Goal: Register for event/course

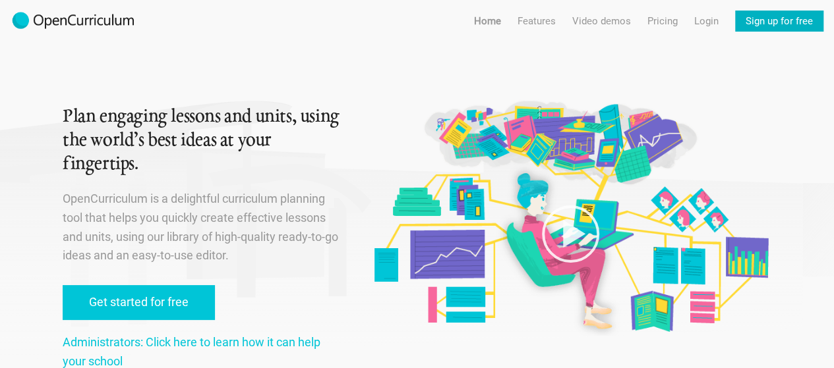
click at [753, 26] on link "Sign up for free" at bounding box center [779, 21] width 88 height 21
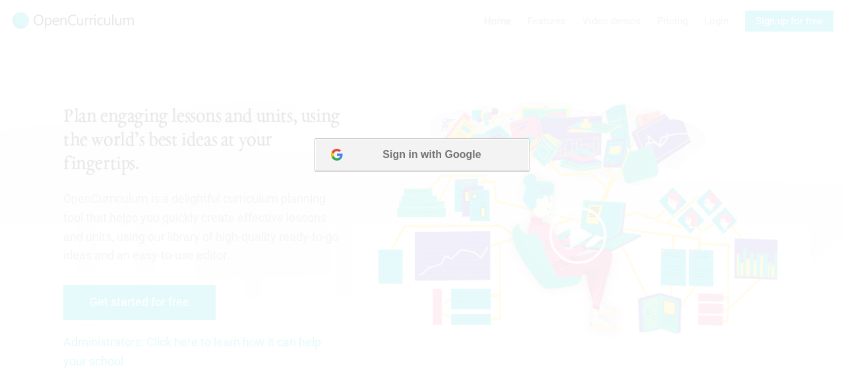
click at [447, 152] on button "Sign in with Google" at bounding box center [421, 154] width 214 height 33
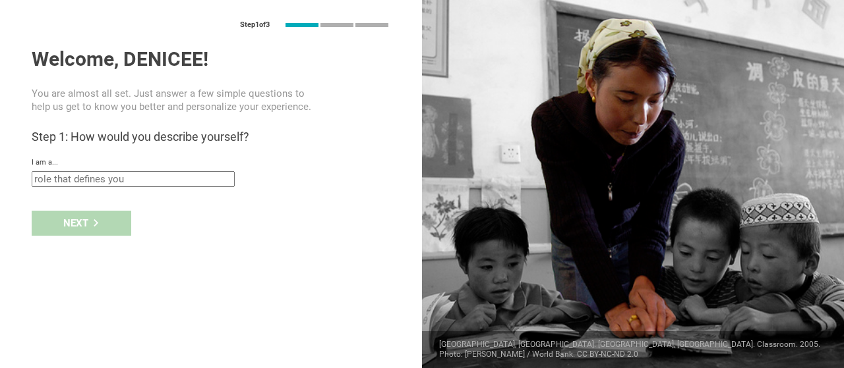
click at [170, 186] on input "text" at bounding box center [133, 179] width 203 height 16
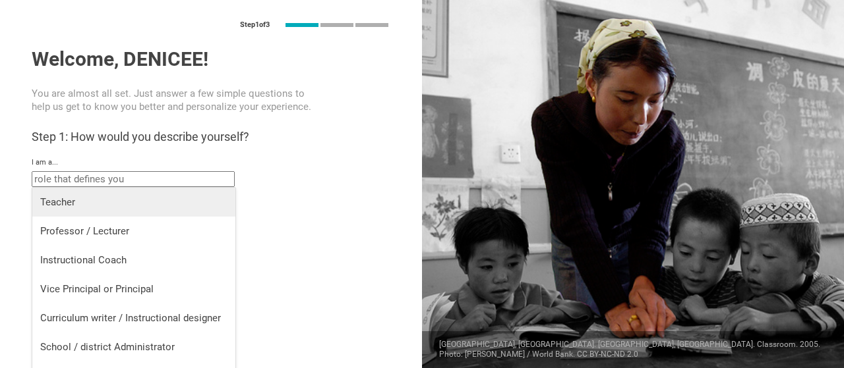
click at [159, 208] on div "Teacher" at bounding box center [133, 202] width 187 height 13
type input "Teacher"
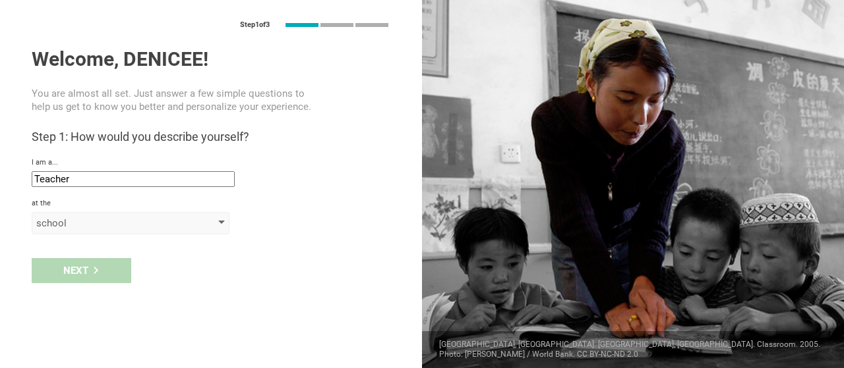
click at [153, 225] on div "school" at bounding box center [111, 223] width 151 height 13
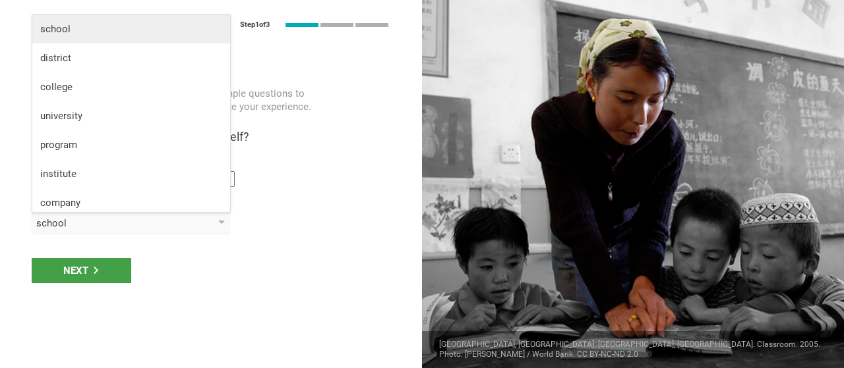
click at [141, 30] on div "school" at bounding box center [131, 28] width 182 height 13
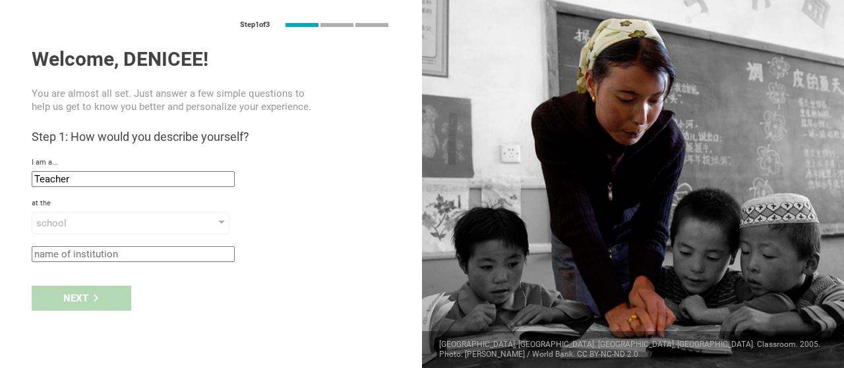
click at [100, 252] on input "text" at bounding box center [133, 255] width 203 height 16
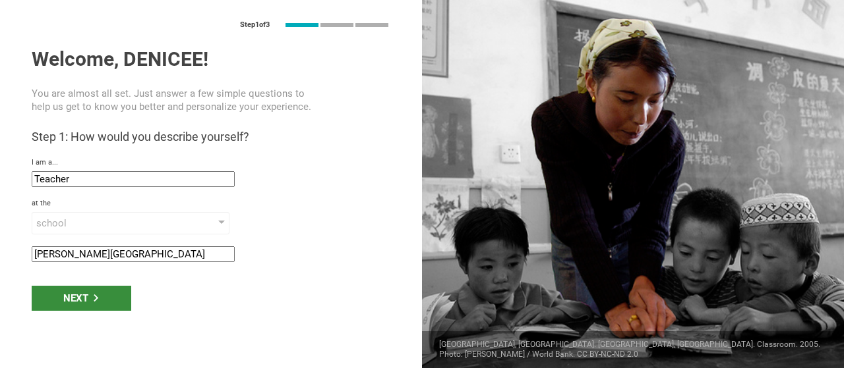
type input "[PERSON_NAME][GEOGRAPHIC_DATA]"
click at [90, 304] on div "Next" at bounding box center [82, 298] width 100 height 25
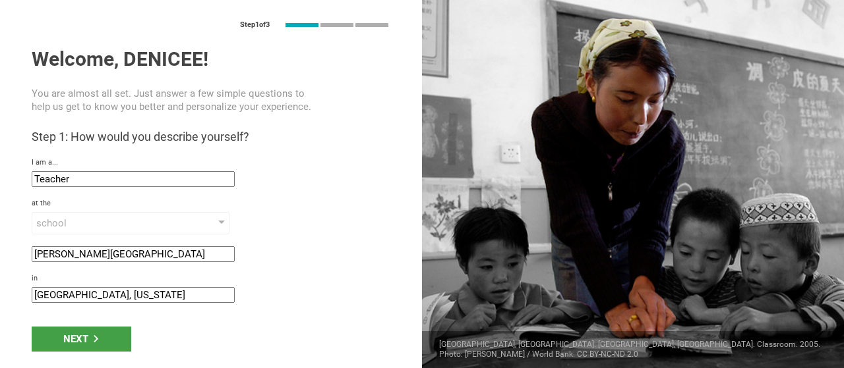
click at [94, 298] on input "Charlotte, North Carolina" at bounding box center [133, 295] width 203 height 16
drag, startPoint x: 156, startPoint y: 295, endPoint x: 9, endPoint y: 305, distance: 148.0
click at [9, 305] on div "Step 1 of 3 Welcome, DENICEE! You are almost all set. Just answer a few simple …" at bounding box center [211, 184] width 422 height 368
type input "Charleston, SC"
click at [68, 332] on div "Next" at bounding box center [82, 339] width 100 height 25
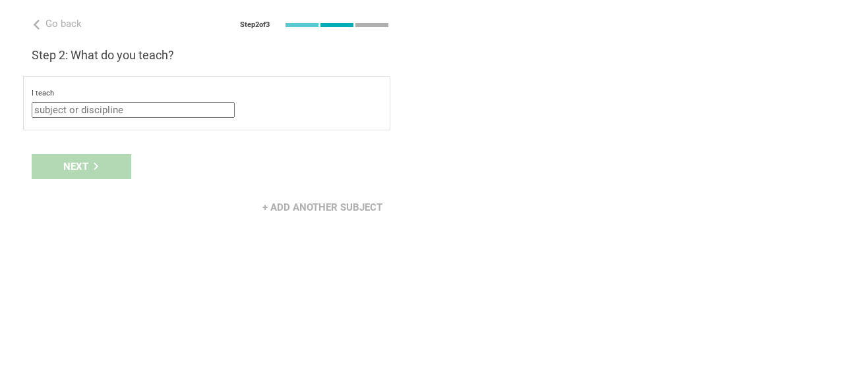
click at [132, 110] on input "text" at bounding box center [133, 110] width 203 height 16
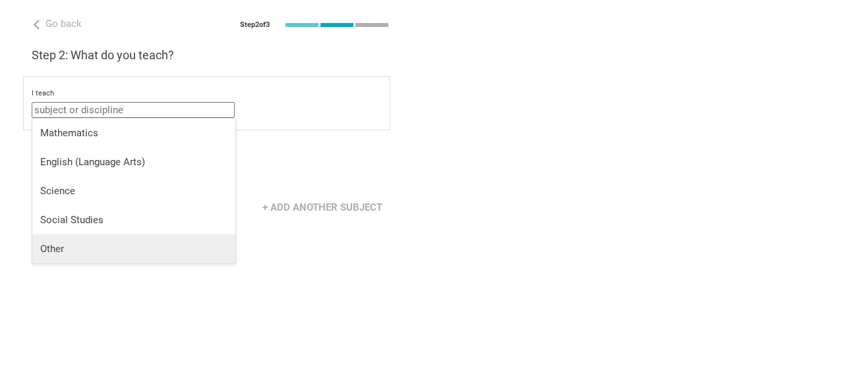
click at [117, 245] on div "Other" at bounding box center [133, 249] width 187 height 13
type input "Other"
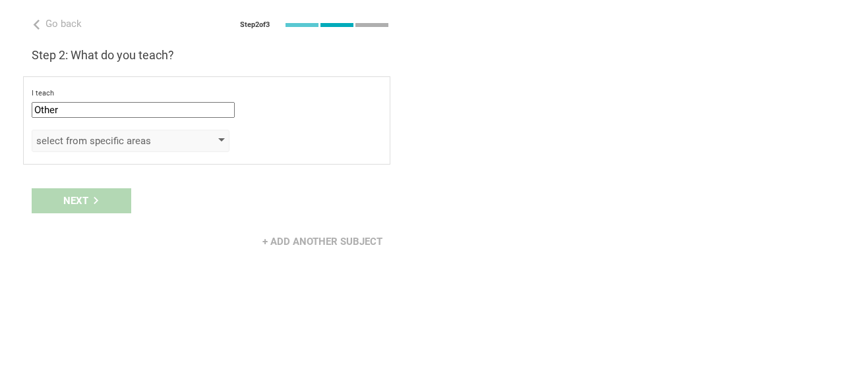
click at [100, 146] on div "select from specific areas" at bounding box center [111, 140] width 151 height 13
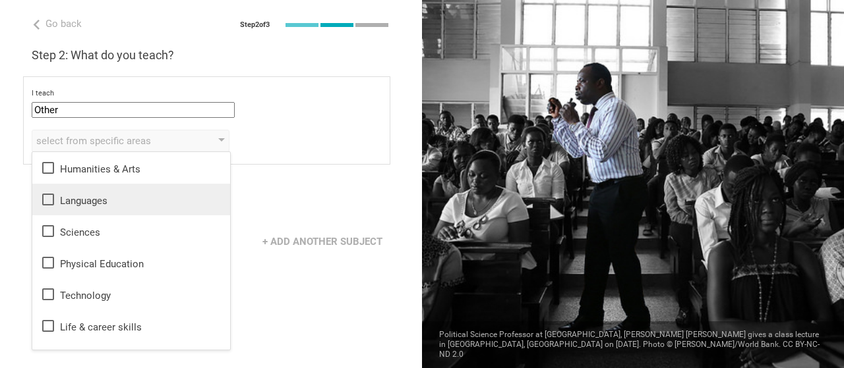
click at [163, 202] on div "Languages" at bounding box center [131, 200] width 182 height 16
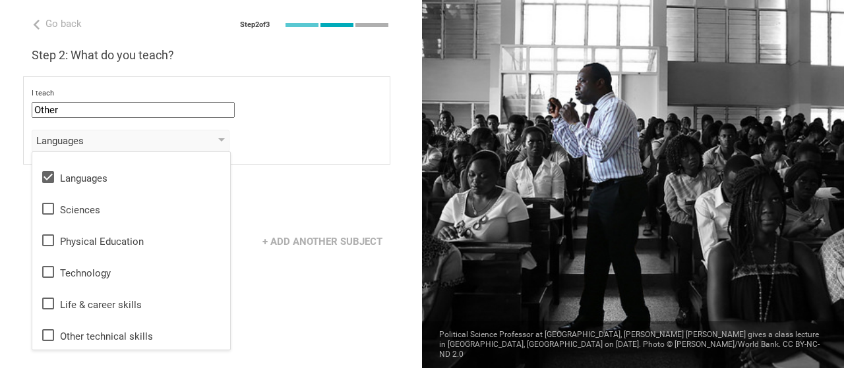
scroll to position [24, 0]
click at [330, 303] on div "Go back Step 2 of 3 Welcome, DENICEE! You are almost all set. Just answer a few…" at bounding box center [211, 184] width 422 height 368
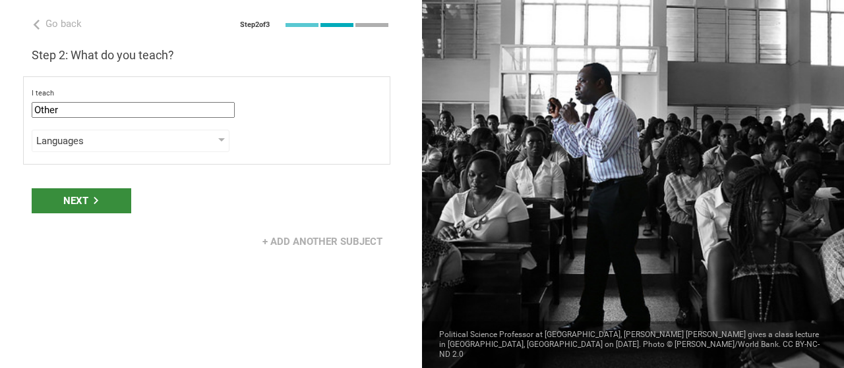
click at [66, 194] on div "Next" at bounding box center [82, 201] width 100 height 25
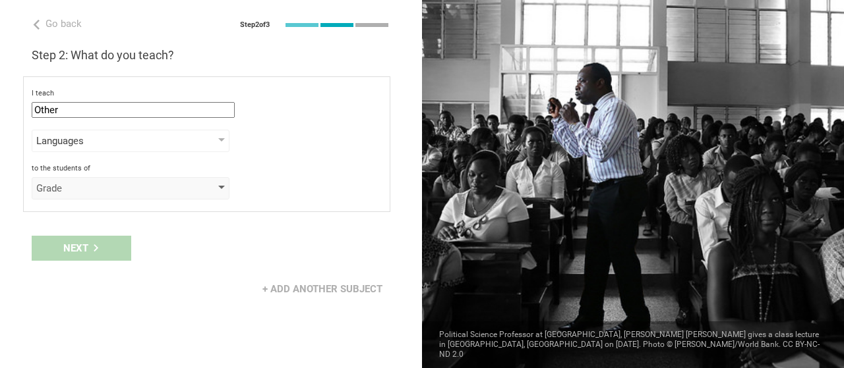
click at [105, 189] on div "Grade" at bounding box center [111, 188] width 151 height 13
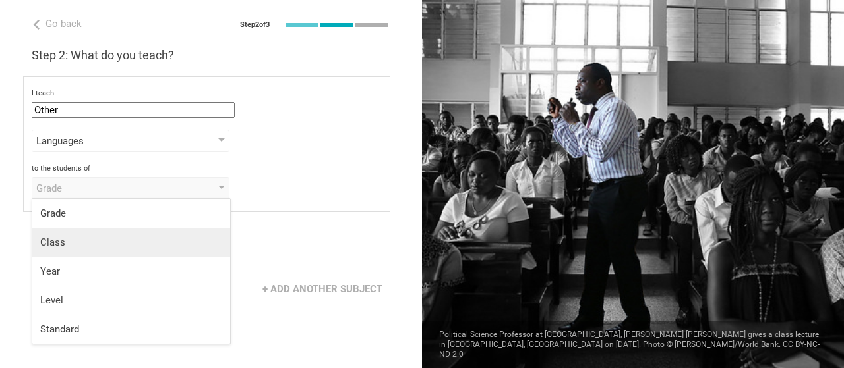
click at [92, 243] on div "Class" at bounding box center [131, 242] width 182 height 13
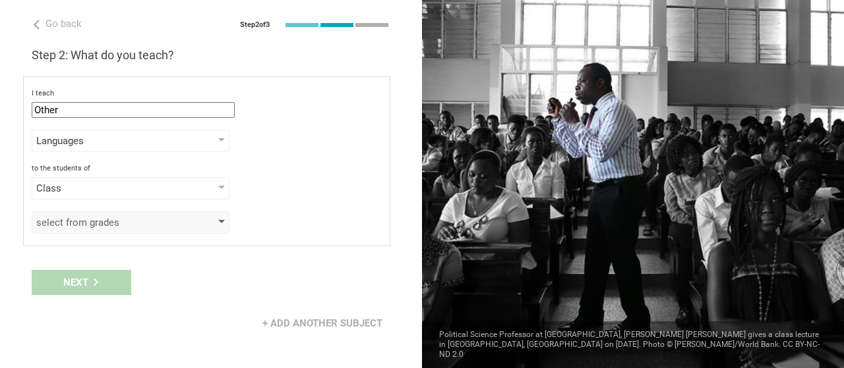
click at [93, 226] on div "select from grades" at bounding box center [111, 222] width 151 height 13
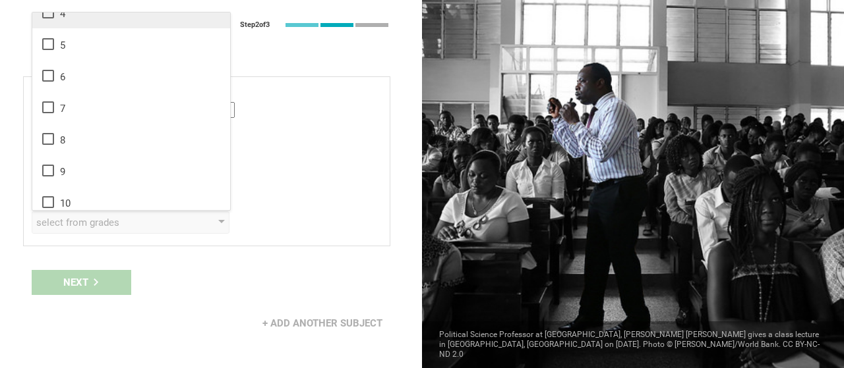
scroll to position [132, 0]
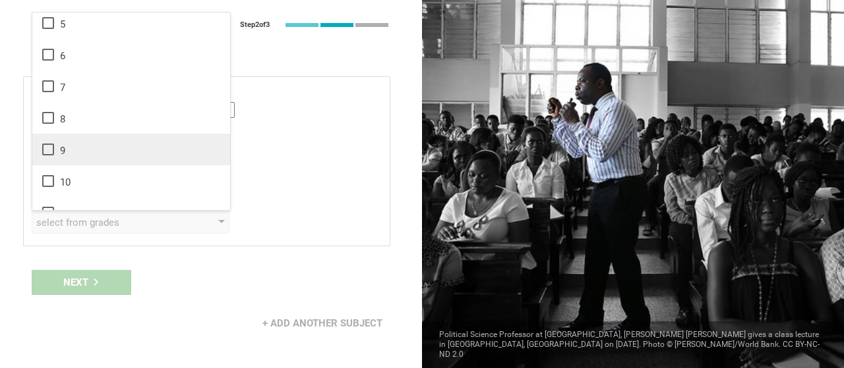
click at [47, 149] on icon at bounding box center [48, 150] width 16 height 16
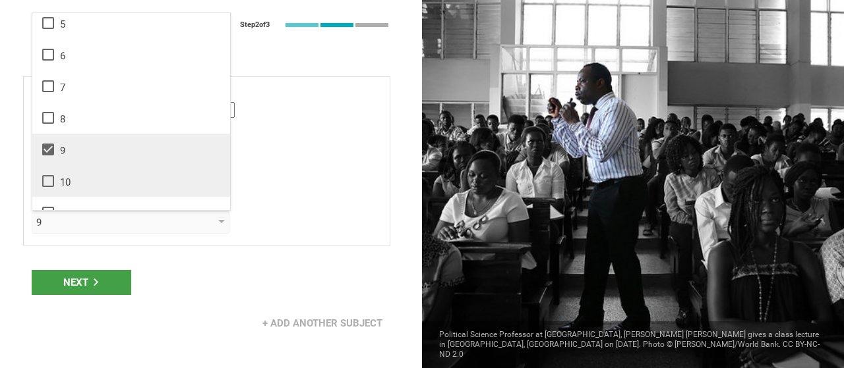
click at [48, 177] on icon at bounding box center [48, 181] width 16 height 16
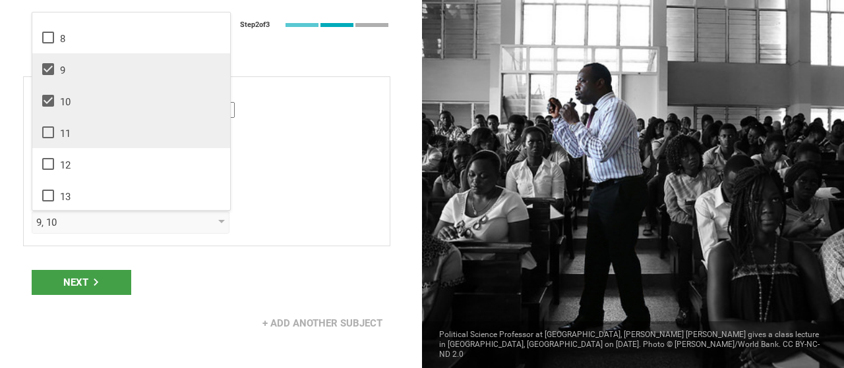
scroll to position [214, 0]
click at [52, 129] on icon at bounding box center [48, 131] width 16 height 16
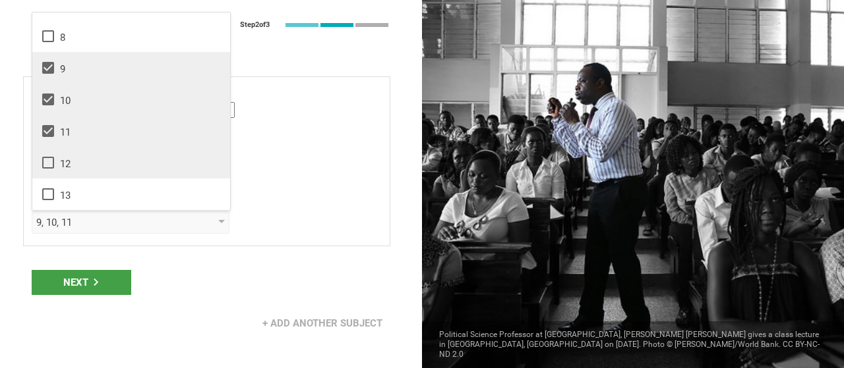
click at [45, 160] on icon at bounding box center [48, 163] width 16 height 16
click at [73, 281] on div "Next" at bounding box center [82, 282] width 100 height 25
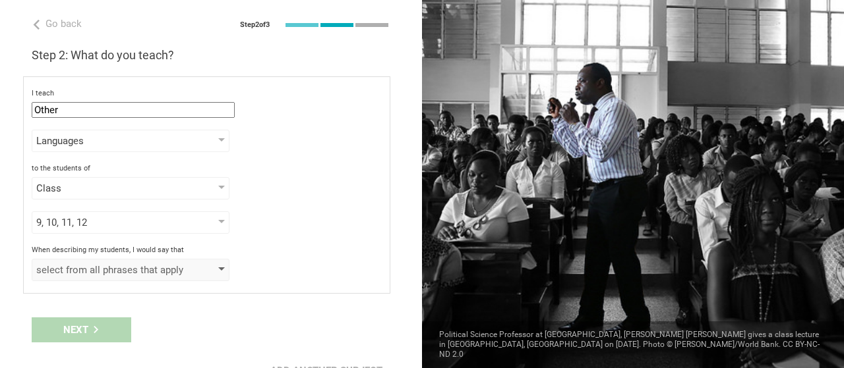
click at [94, 268] on div "select from all phrases that apply" at bounding box center [111, 270] width 151 height 13
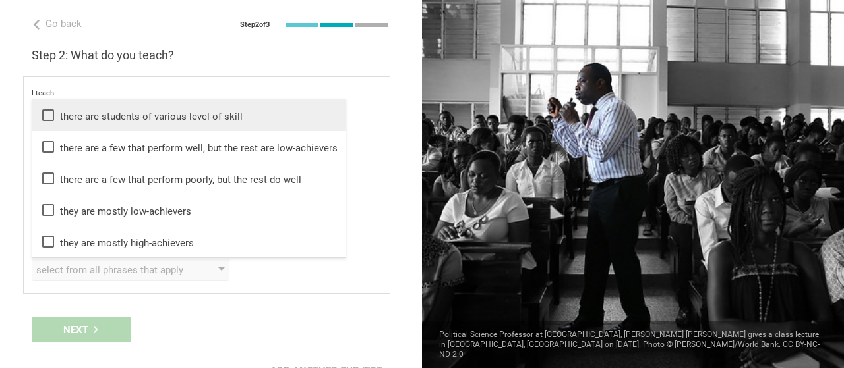
click at [49, 115] on icon at bounding box center [48, 115] width 16 height 16
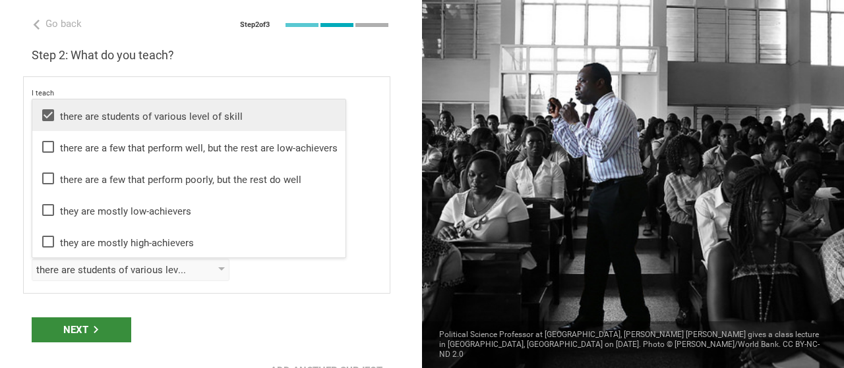
click at [82, 326] on div "Next" at bounding box center [82, 330] width 100 height 25
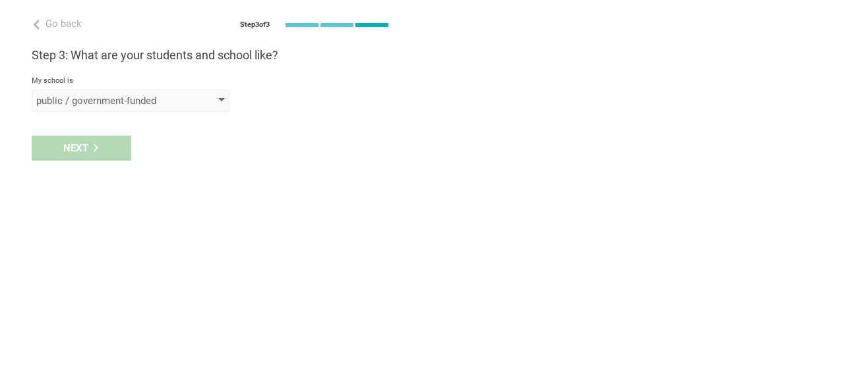
click at [155, 103] on div "public / government-funded" at bounding box center [111, 100] width 151 height 13
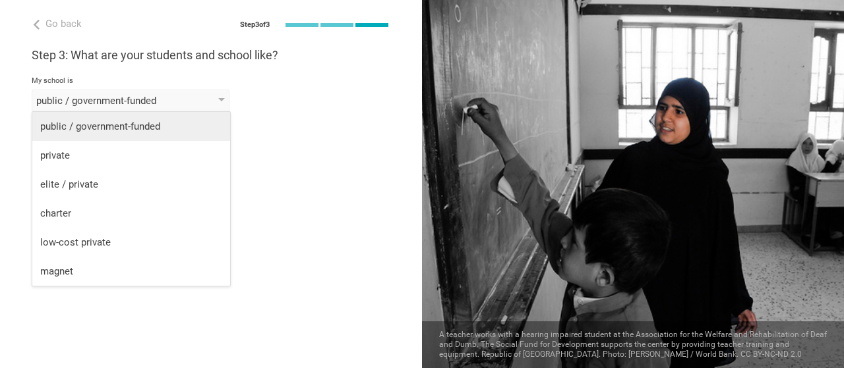
click at [160, 122] on div "public / government-funded" at bounding box center [131, 126] width 182 height 13
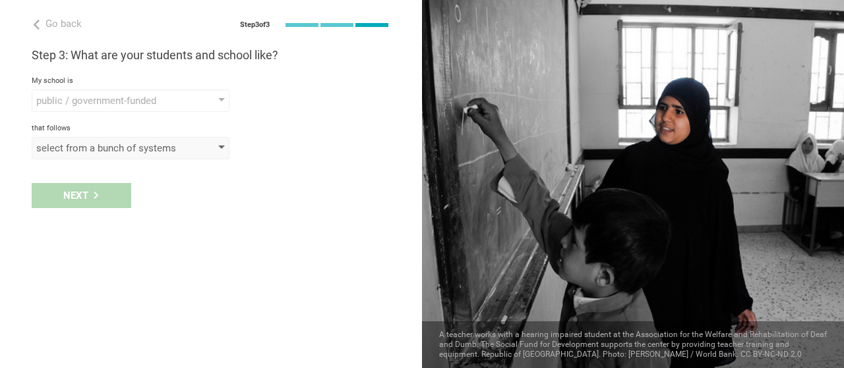
click at [96, 144] on div "select from a bunch of systems" at bounding box center [111, 148] width 151 height 13
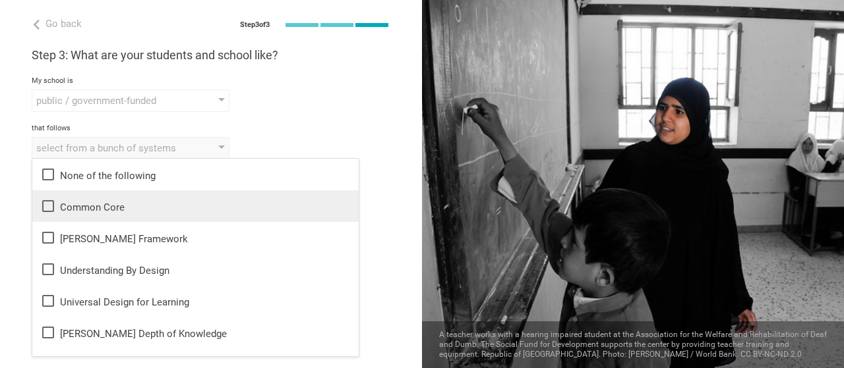
click at [208, 196] on li "Common Core" at bounding box center [195, 206] width 326 height 32
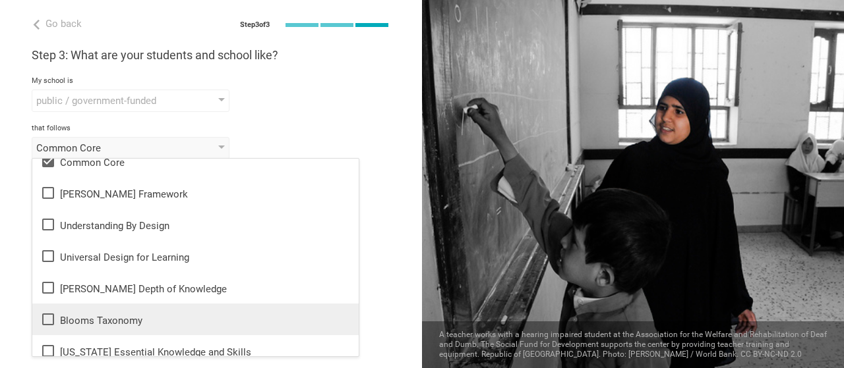
scroll to position [66, 0]
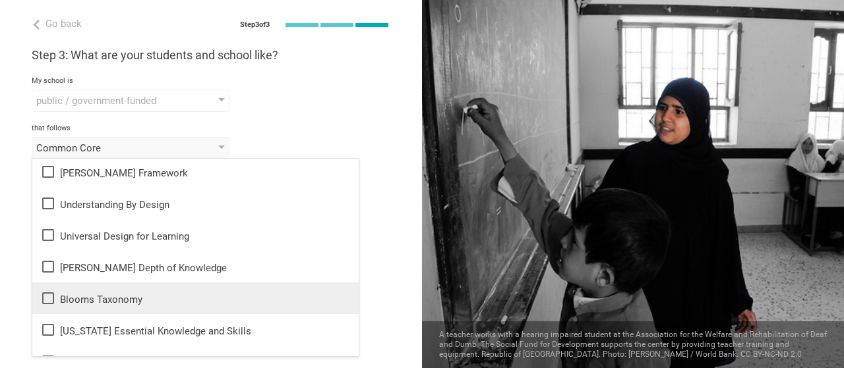
click at [82, 297] on div "Blooms Taxonomy" at bounding box center [195, 299] width 310 height 16
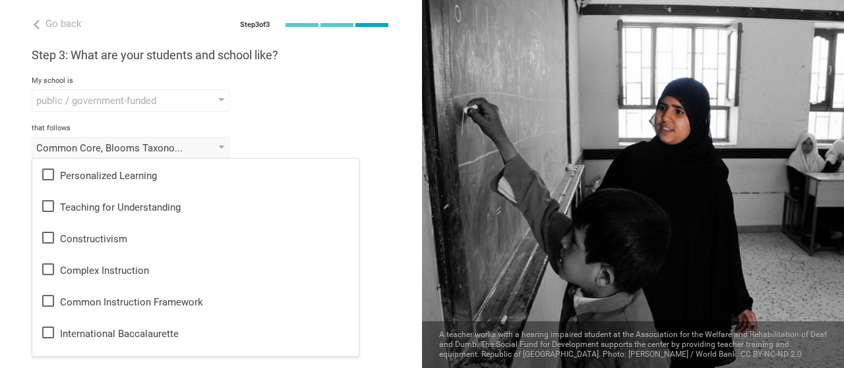
scroll to position [461, 0]
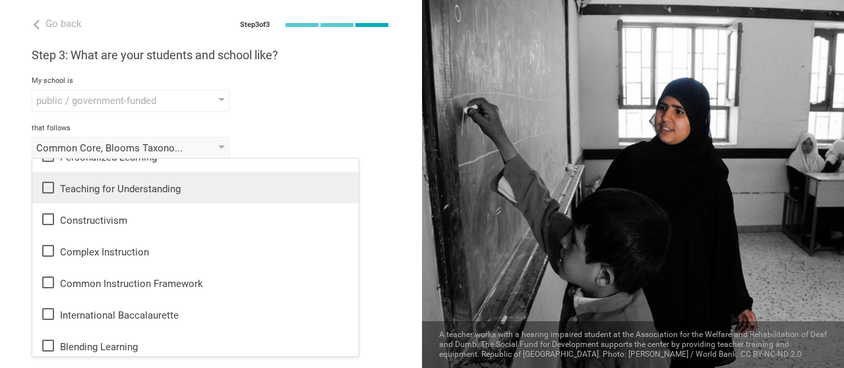
click at [285, 189] on div "Teaching for Understanding" at bounding box center [195, 188] width 310 height 16
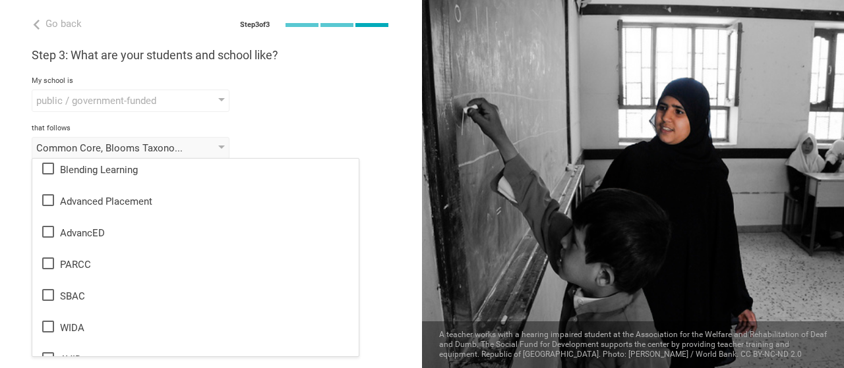
scroll to position [659, 0]
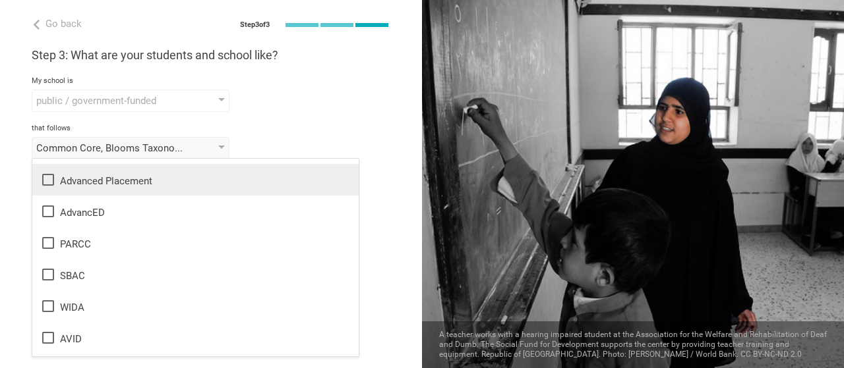
click at [50, 179] on icon at bounding box center [48, 180] width 16 height 16
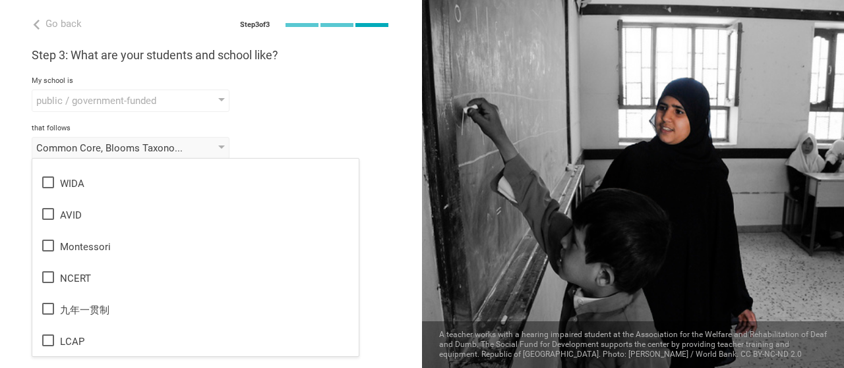
click at [370, 216] on div "Go back Step 3 of 3 Welcome, DENICEE! You are almost all set. Just answer a few…" at bounding box center [211, 184] width 422 height 368
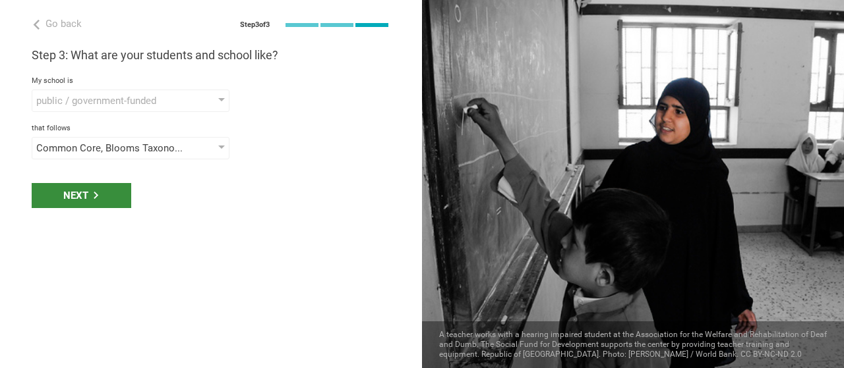
click at [95, 190] on div "Next" at bounding box center [82, 195] width 100 height 25
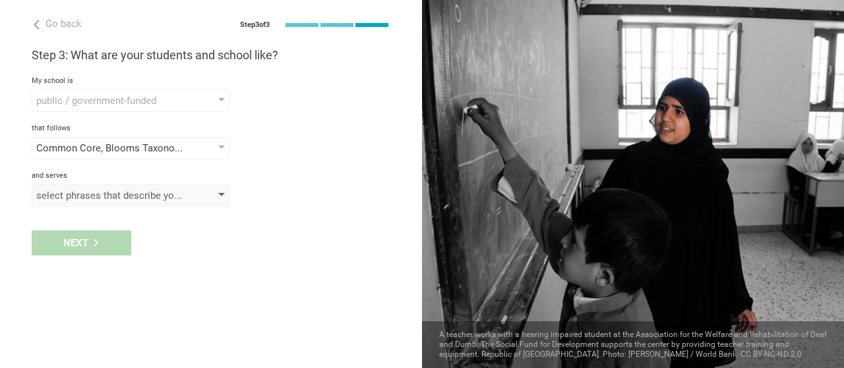
click at [175, 196] on div "select phrases that describe your student population" at bounding box center [111, 195] width 151 height 13
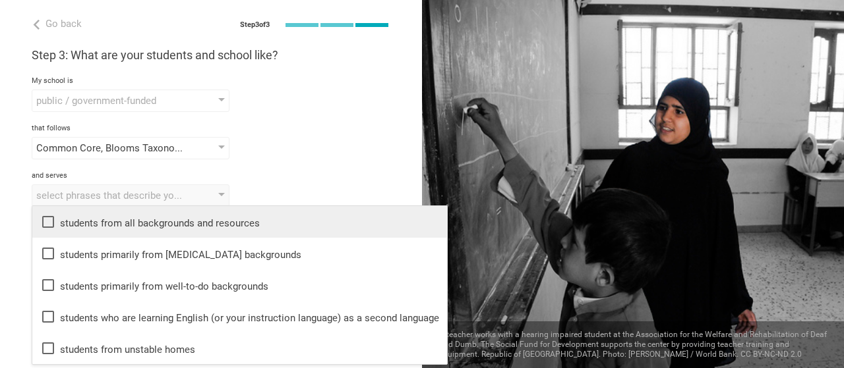
click at [164, 222] on div "students from all backgrounds and resources" at bounding box center [239, 222] width 399 height 16
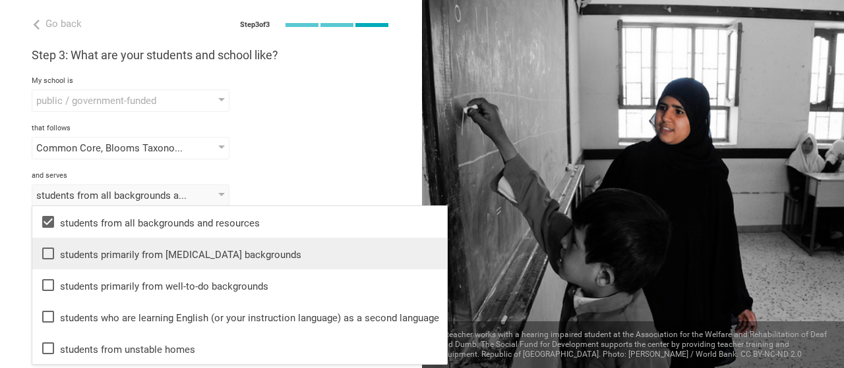
click at [49, 251] on icon at bounding box center [48, 254] width 16 height 16
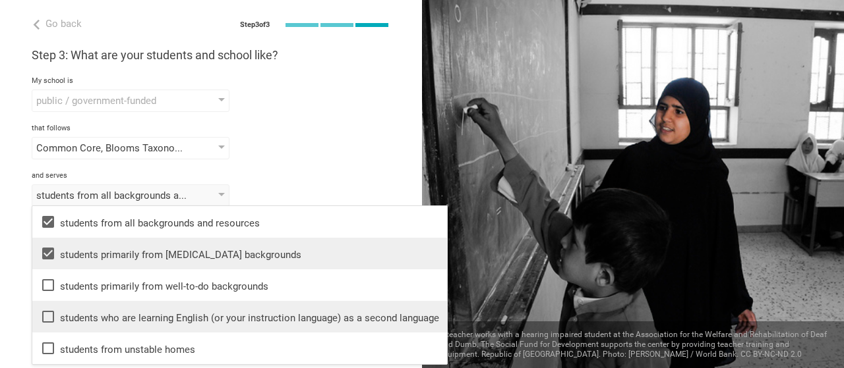
click at [47, 312] on icon at bounding box center [48, 317] width 12 height 12
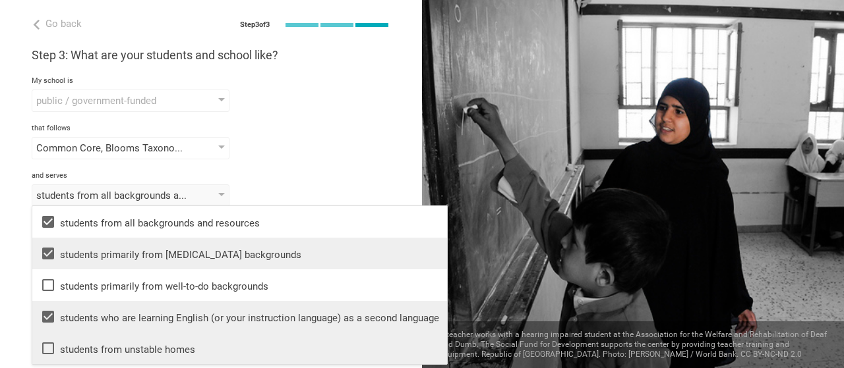
click at [49, 346] on icon at bounding box center [48, 349] width 16 height 16
click at [328, 150] on div "Common Core, Blooms Taxonomy, Teaching for Understanding, Advanced Placement No…" at bounding box center [211, 148] width 359 height 22
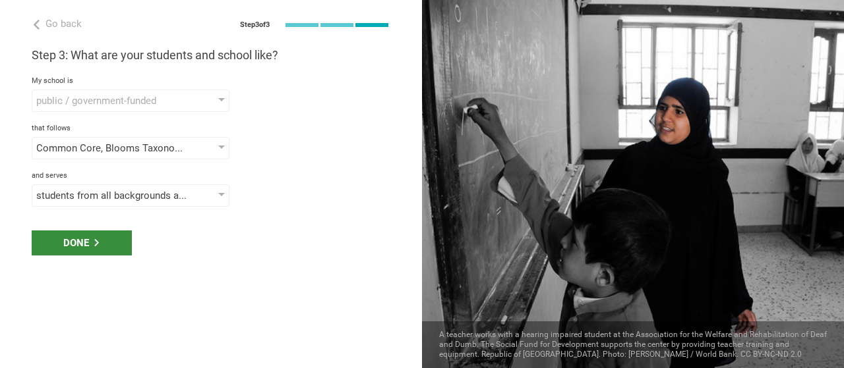
click at [86, 236] on div "Done" at bounding box center [82, 243] width 100 height 25
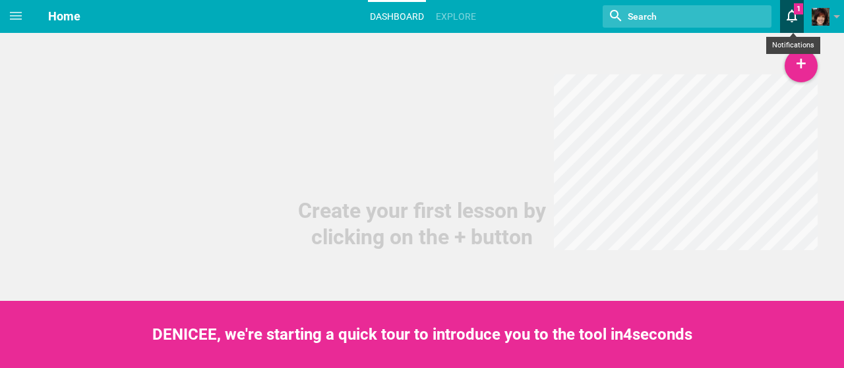
click at [792, 16] on icon at bounding box center [792, 16] width 24 height 32
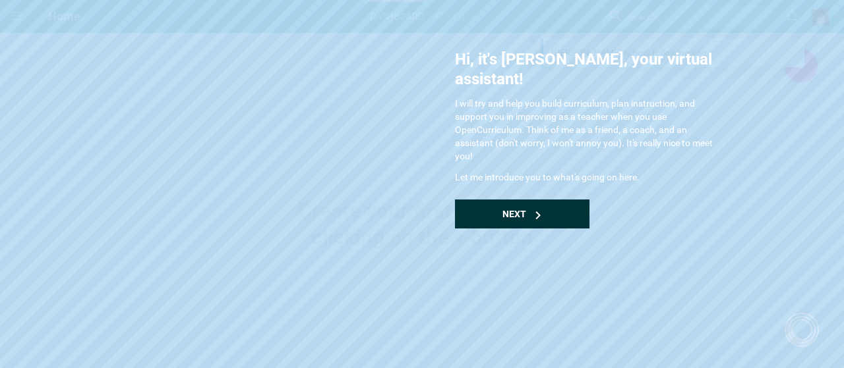
click at [526, 200] on div "Next" at bounding box center [522, 214] width 134 height 29
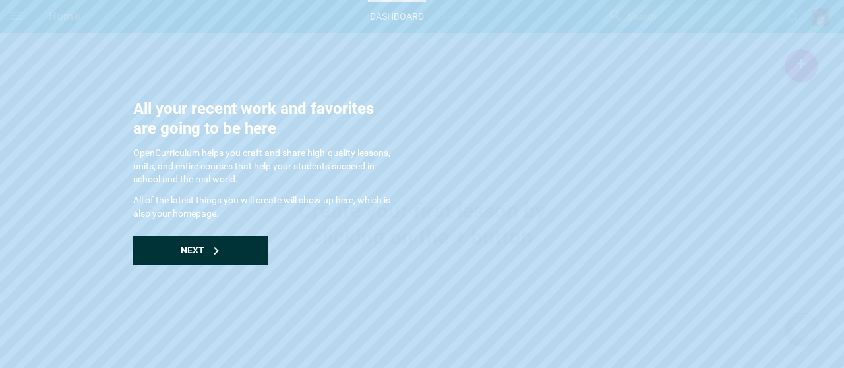
click at [192, 247] on span "Next" at bounding box center [193, 250] width 24 height 11
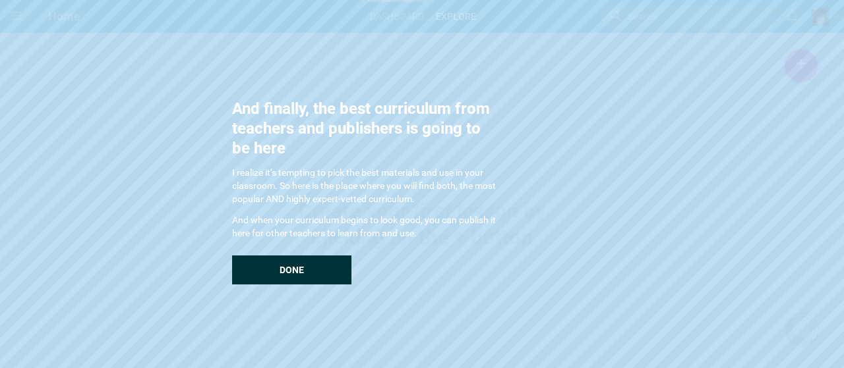
click at [270, 264] on div "Done" at bounding box center [291, 270] width 119 height 29
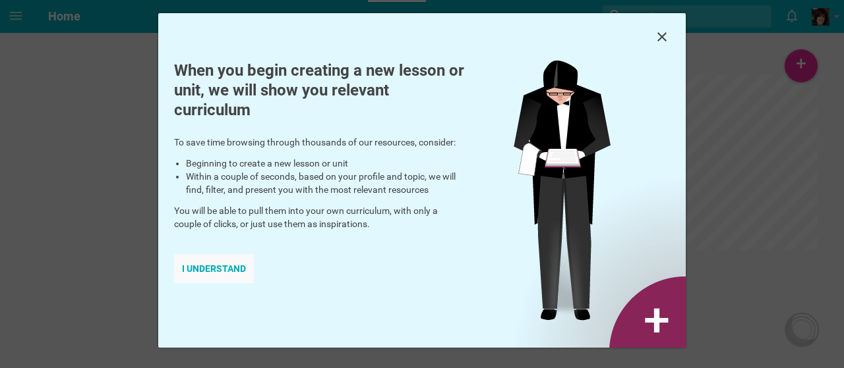
click at [227, 264] on div "I understand" at bounding box center [214, 268] width 80 height 29
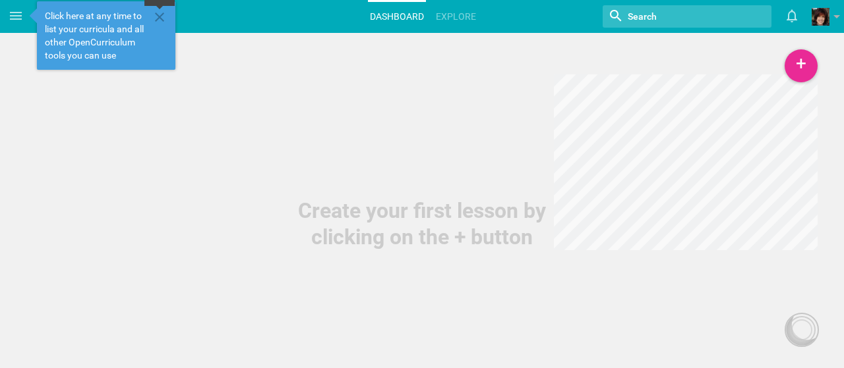
click at [160, 13] on icon at bounding box center [160, 17] width 16 height 16
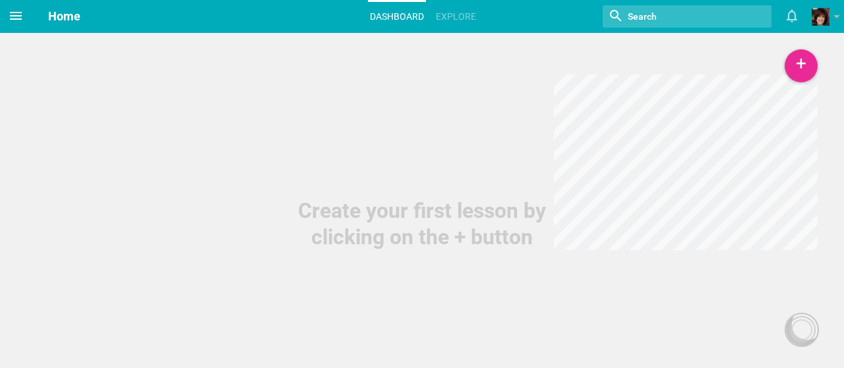
click at [11, 19] on icon at bounding box center [16, 16] width 12 height 8
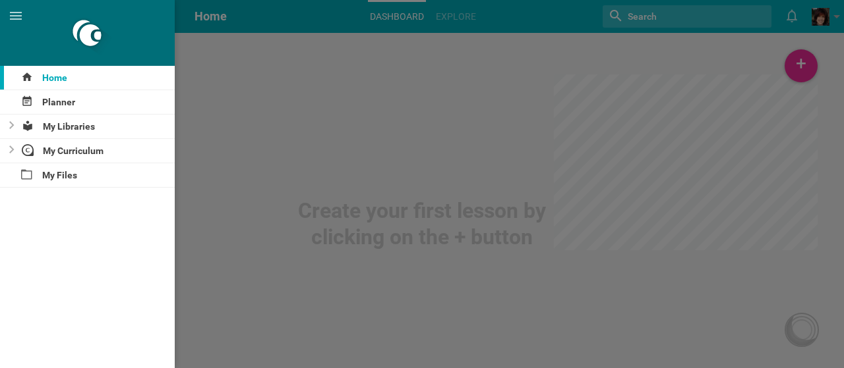
click at [796, 18] on div at bounding box center [422, 184] width 844 height 368
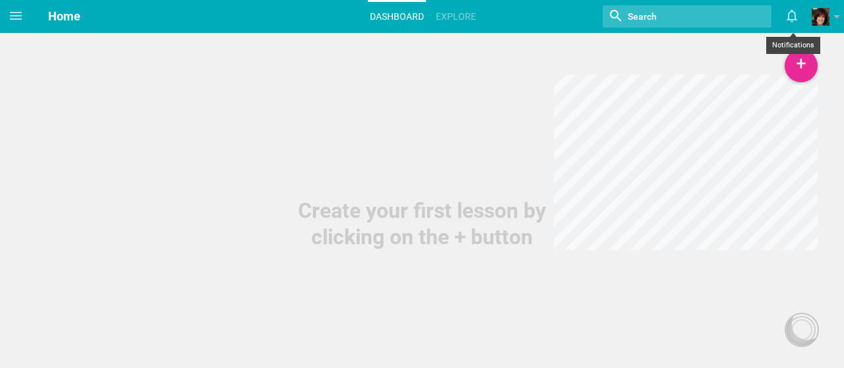
click at [796, 18] on icon at bounding box center [791, 16] width 11 height 13
click at [465, 16] on link "Explore" at bounding box center [456, 16] width 44 height 29
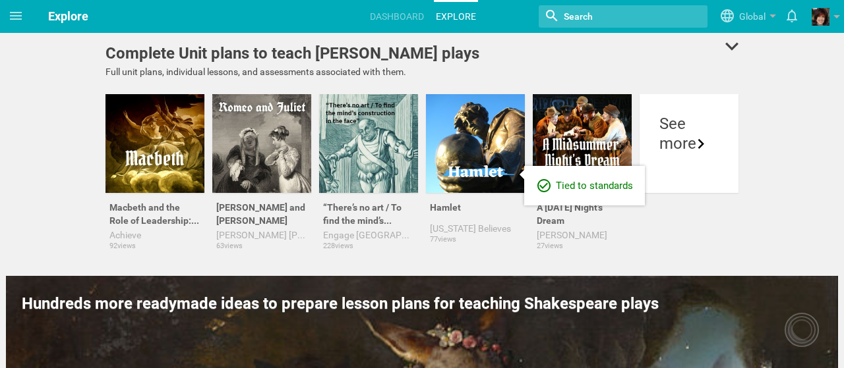
scroll to position [264, 0]
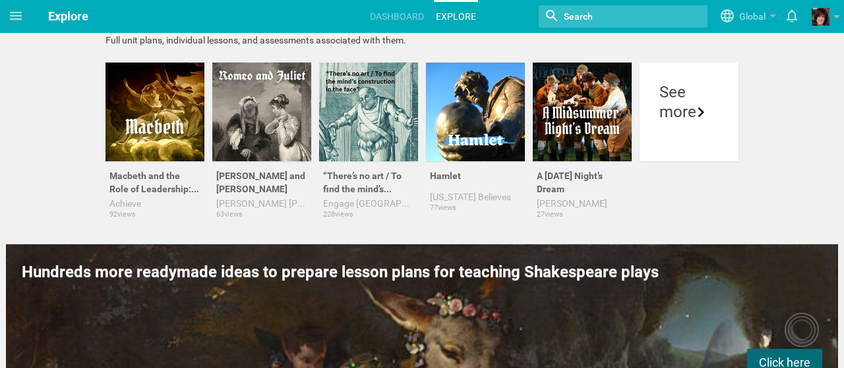
click at [585, 12] on input "textbox" at bounding box center [612, 16] width 101 height 17
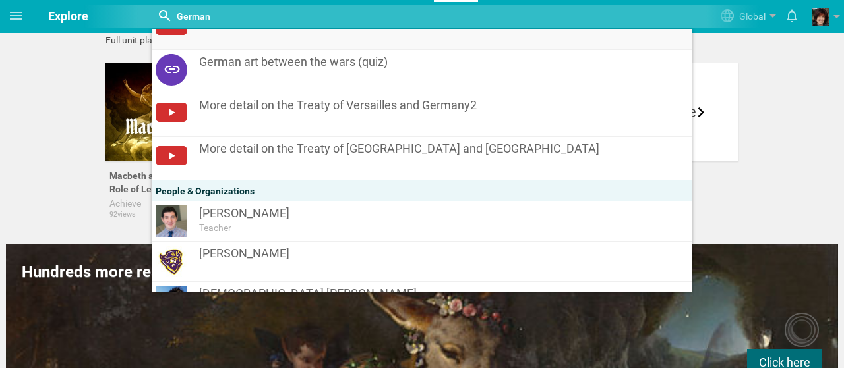
scroll to position [95, 0]
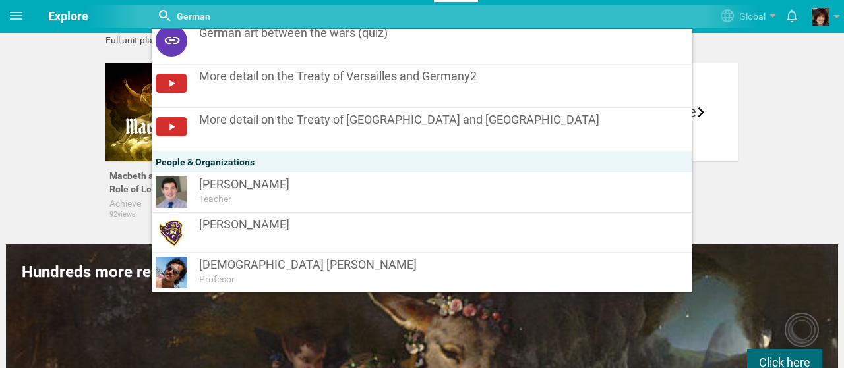
type input "German"
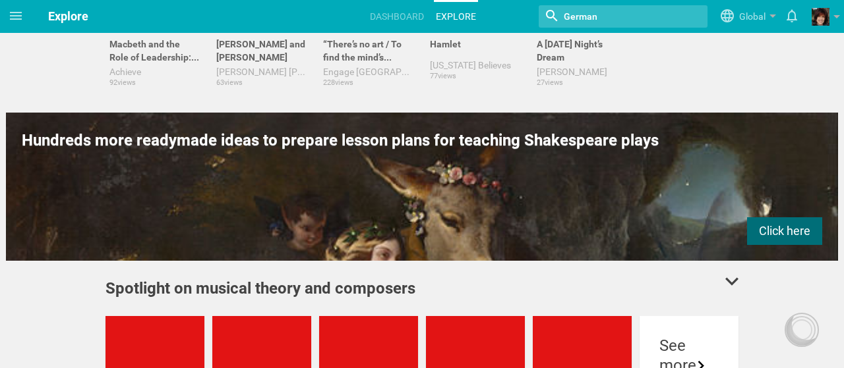
scroll to position [330, 0]
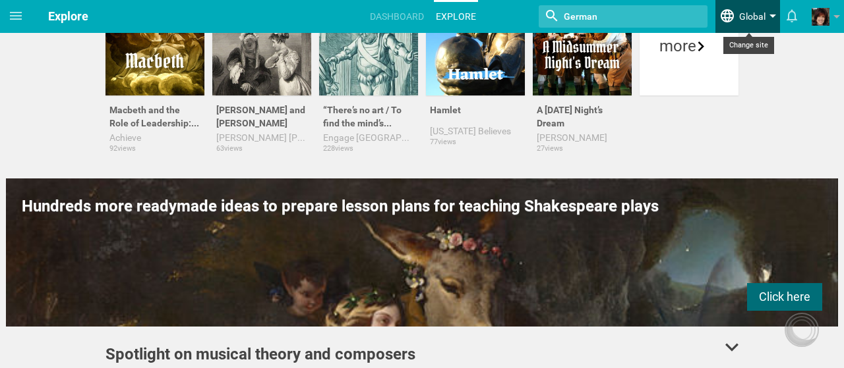
click at [765, 19] on span "Global" at bounding box center [752, 11] width 26 height 23
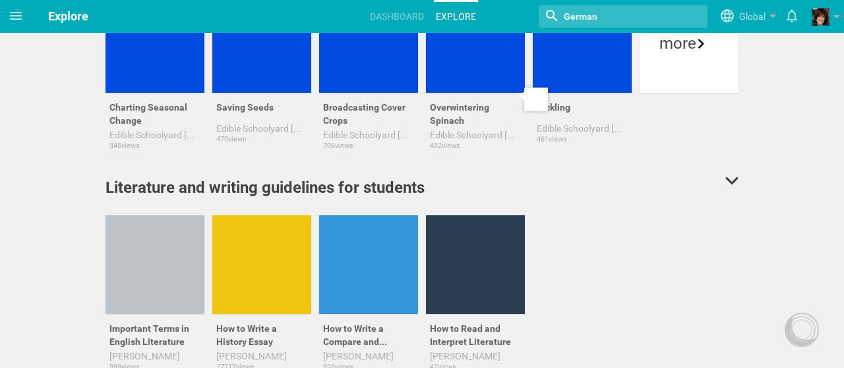
scroll to position [3936, 0]
